Goal: Find contact information: Find contact information

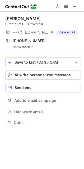
scroll to position [119, 84]
click at [31, 49] on div "[PERSON_NAME] Director at HSB Investasi ***@[DOMAIN_NAME] Verified View email […" at bounding box center [43, 33] width 76 height 42
click at [30, 48] on img at bounding box center [31, 47] width 3 height 4
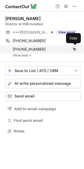
scroll to position [127, 84]
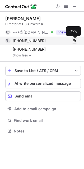
click at [74, 40] on span at bounding box center [75, 41] width 4 height 4
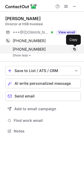
click at [74, 48] on span at bounding box center [75, 49] width 4 height 4
click at [75, 48] on span at bounding box center [75, 49] width 4 height 4
click at [76, 47] on span at bounding box center [75, 49] width 4 height 4
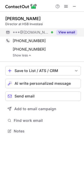
click at [64, 31] on button "View email" at bounding box center [66, 32] width 21 height 5
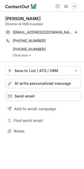
click at [76, 5] on span at bounding box center [75, 6] width 4 height 4
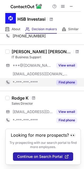
scroll to position [55, 0]
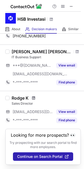
click at [35, 96] on span at bounding box center [33, 98] width 3 height 4
click at [76, 6] on div at bounding box center [62, 6] width 25 height 6
click at [73, 6] on span at bounding box center [71, 6] width 4 height 4
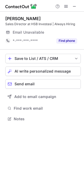
scroll to position [115, 84]
click at [72, 6] on div at bounding box center [66, 6] width 25 height 6
click at [72, 7] on button at bounding box center [75, 6] width 6 height 6
